Goal: Transaction & Acquisition: Purchase product/service

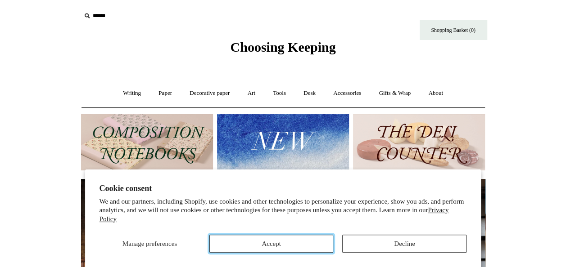
click at [294, 242] on button "Accept" at bounding box center [271, 244] width 124 height 18
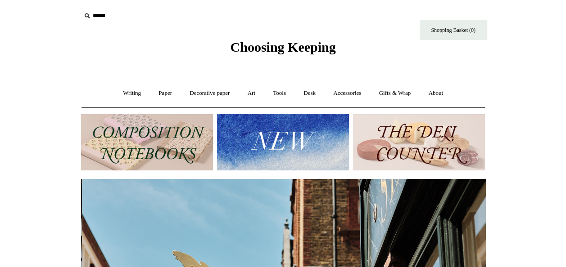
scroll to position [0, 404]
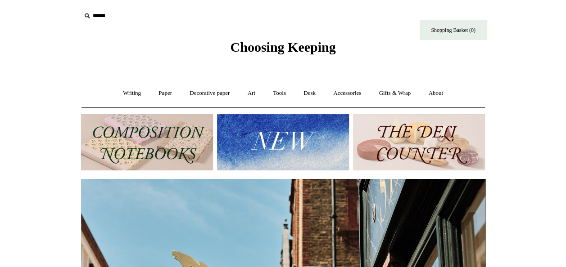
click at [136, 107] on div "Writing + Pens by brand + Kaweco Lamy Ohnishi Seisakusho Pelikan Tetzbo Pilot P…" at bounding box center [283, 93] width 403 height 29
click at [124, 97] on link "Writing +" at bounding box center [132, 94] width 34 height 24
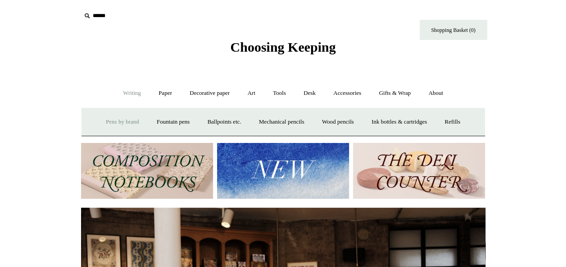
scroll to position [0, 0]
click at [116, 127] on link "Pens by brand +" at bounding box center [123, 122] width 50 height 24
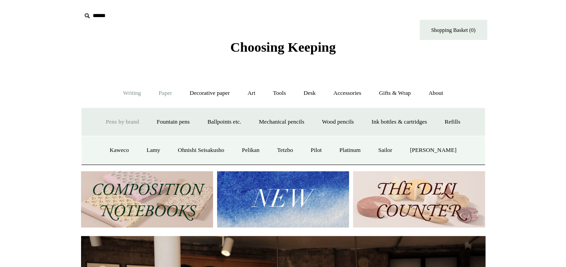
click at [163, 95] on link "Paper +" at bounding box center [165, 94] width 30 height 24
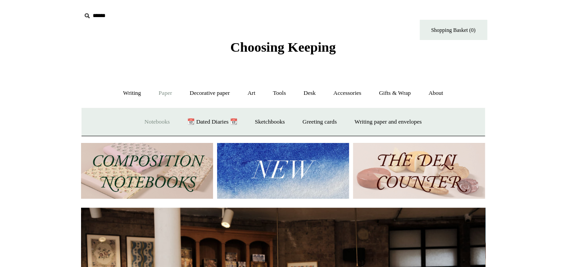
click at [136, 124] on link "Notebooks +" at bounding box center [156, 122] width 41 height 24
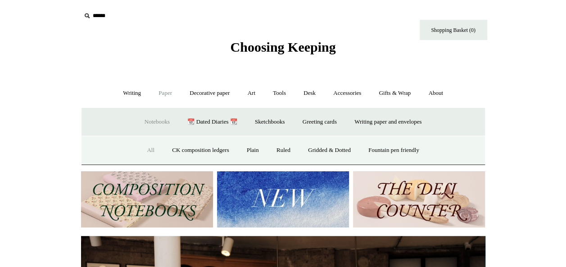
click at [145, 150] on link "All" at bounding box center [151, 151] width 24 height 24
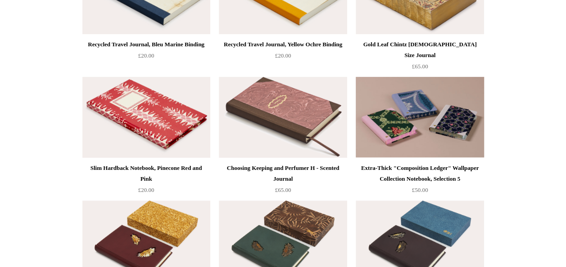
scroll to position [3522, 0]
